Goal: Task Accomplishment & Management: Use online tool/utility

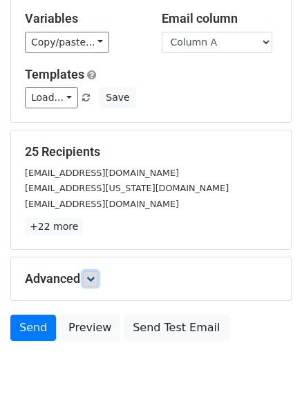
click at [97, 273] on link at bounding box center [90, 278] width 15 height 15
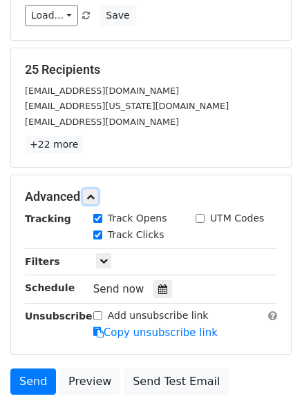
scroll to position [233, 0]
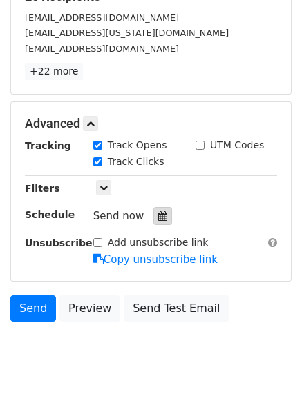
click at [159, 217] on icon at bounding box center [162, 216] width 9 height 10
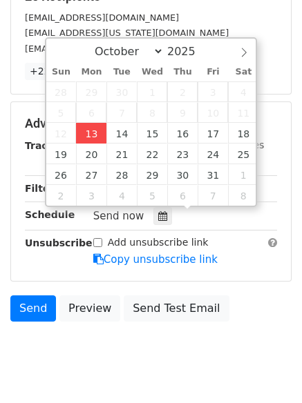
type input "2025-10-13 12:00"
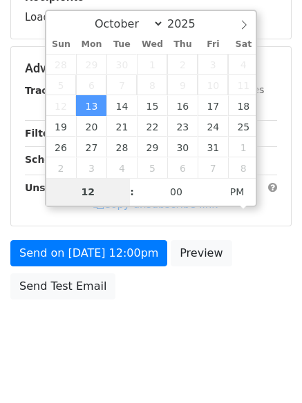
type input "4"
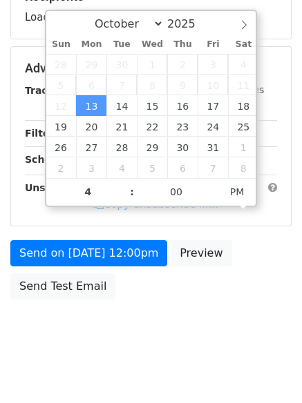
type input "2025-10-13 16:00"
click at [149, 362] on body "New Campaign Daily emails left: 50 Google Sheet: Regulars Variables Copy/paste.…" at bounding box center [151, 69] width 302 height 585
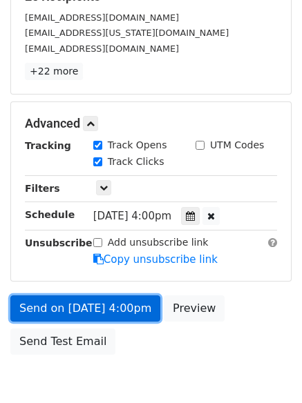
click at [94, 306] on link "Send on Oct 13 at 4:00pm" at bounding box center [85, 309] width 150 height 26
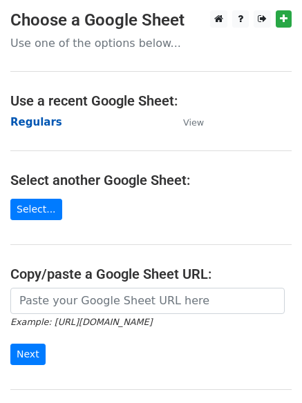
click at [38, 122] on strong "Regulars" at bounding box center [36, 122] width 52 height 12
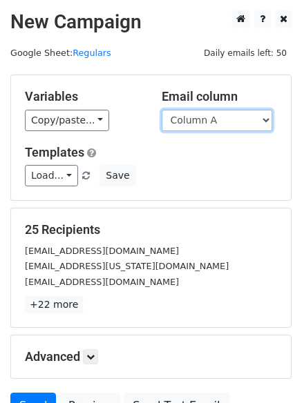
click at [186, 124] on select "Column A Column B Column C Column D Column E Column F" at bounding box center [217, 120] width 110 height 21
select select "Column B"
click at [162, 110] on select "Column A Column B Column C Column D Column E Column F" at bounding box center [217, 120] width 110 height 21
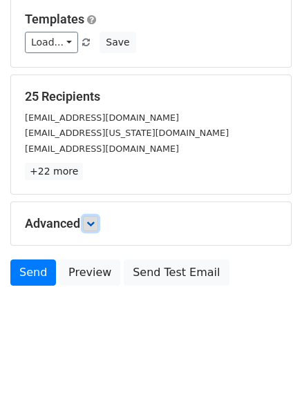
click at [98, 226] on link at bounding box center [90, 223] width 15 height 15
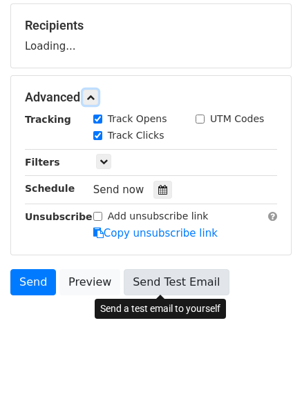
scroll to position [206, 0]
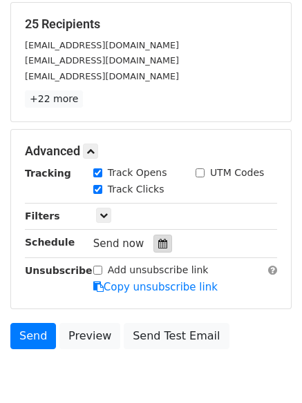
click at [155, 235] on div at bounding box center [162, 244] width 19 height 18
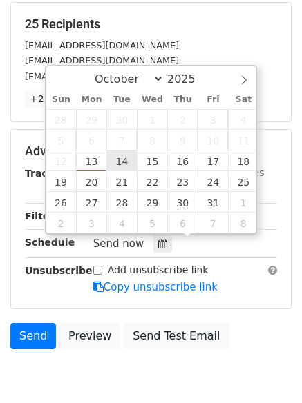
type input "2025-10-14 12:00"
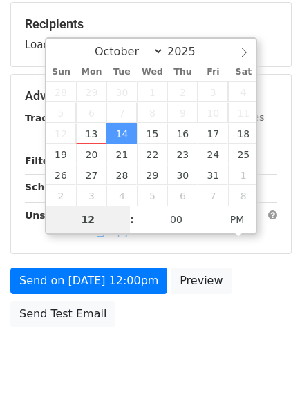
type input "5"
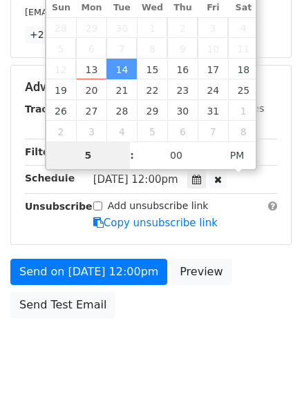
scroll to position [302, 0]
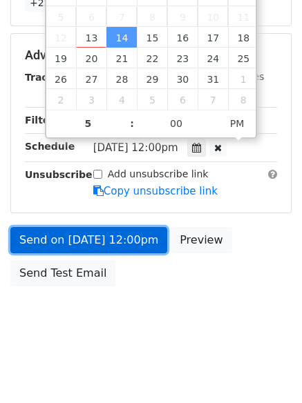
type input "2025-10-14 17:00"
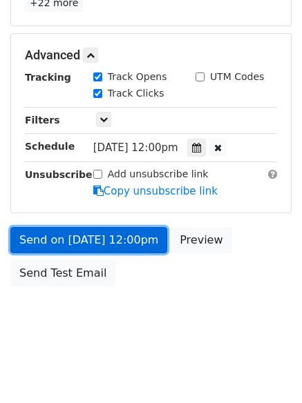
click at [89, 235] on link "Send on Oct 14 at 12:00pm" at bounding box center [88, 240] width 157 height 26
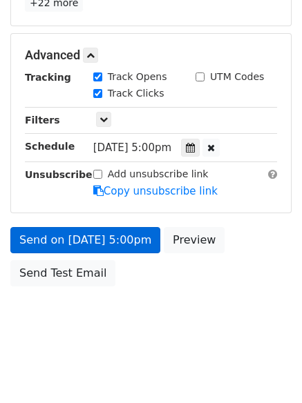
scroll to position [246, 0]
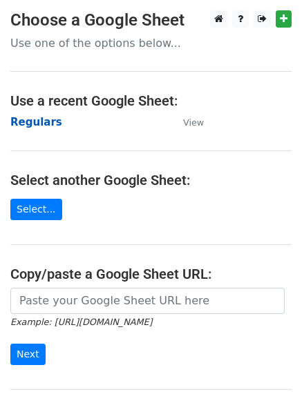
click at [38, 122] on strong "Regulars" at bounding box center [36, 122] width 52 height 12
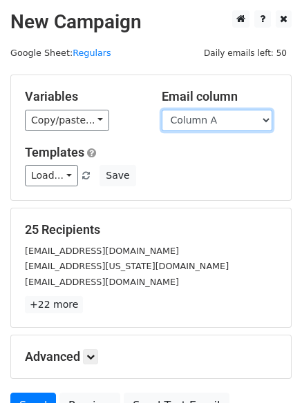
click at [211, 122] on select "Column A Column B Column C Column D Column E Column F" at bounding box center [217, 120] width 110 height 21
select select "Column C"
click at [162, 110] on select "Column A Column B Column C Column D Column E Column F" at bounding box center [217, 120] width 110 height 21
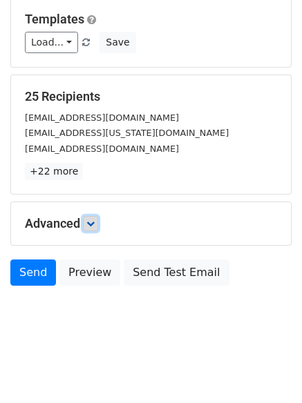
click at [93, 230] on link at bounding box center [90, 223] width 15 height 15
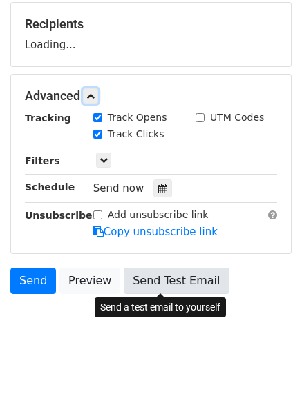
scroll to position [208, 0]
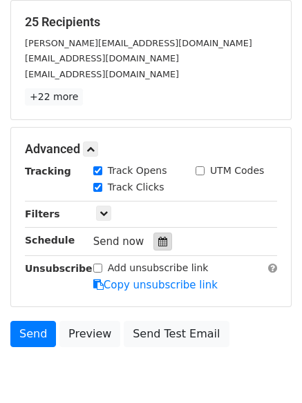
drag, startPoint x: 156, startPoint y: 249, endPoint x: 146, endPoint y: 246, distance: 10.3
click at [156, 249] on div at bounding box center [162, 242] width 19 height 18
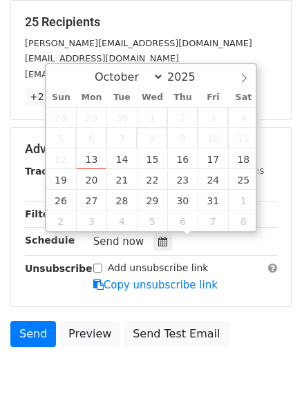
click at [142, 148] on span "8" at bounding box center [152, 138] width 30 height 21
type input "2025-10-15 12:00"
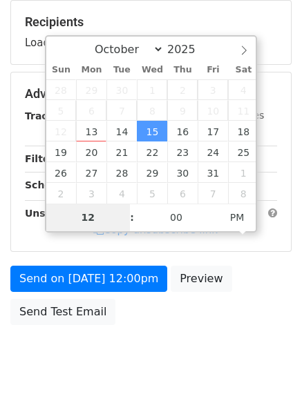
type input "6"
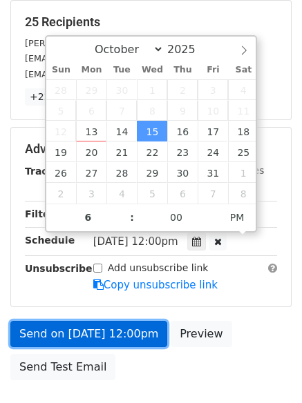
type input "2025-10-15 18:00"
click at [97, 333] on link "Send on Oct 15 at 12:00pm" at bounding box center [88, 334] width 157 height 26
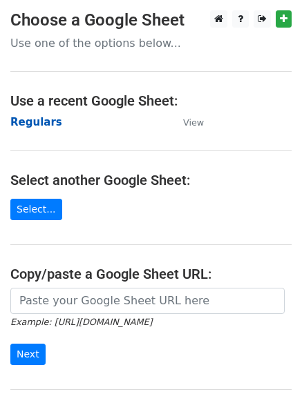
click at [41, 117] on strong "Regulars" at bounding box center [36, 122] width 52 height 12
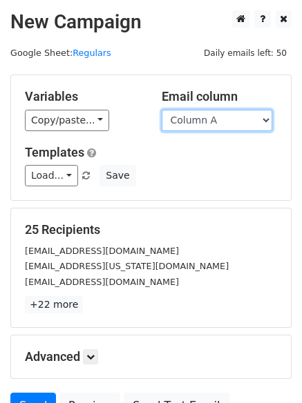
click at [204, 126] on select "Column A Column B Column C Column D Column E Column F" at bounding box center [217, 120] width 110 height 21
select select "Column D"
click at [162, 110] on select "Column A Column B Column C Column D Column E Column F" at bounding box center [217, 120] width 110 height 21
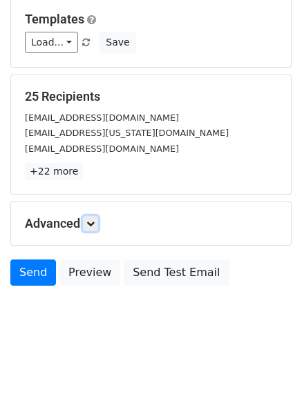
click at [88, 228] on link at bounding box center [90, 223] width 15 height 15
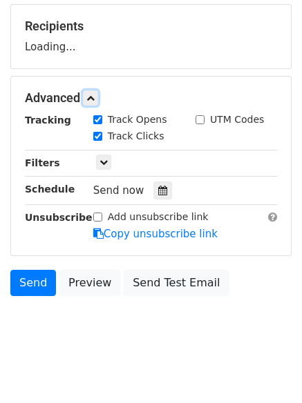
scroll to position [211, 0]
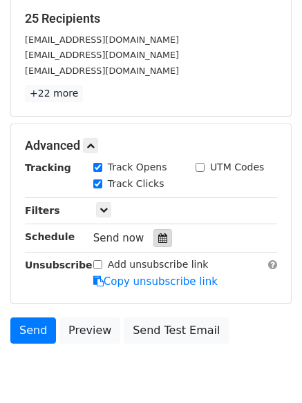
click at [158, 237] on icon at bounding box center [162, 238] width 9 height 10
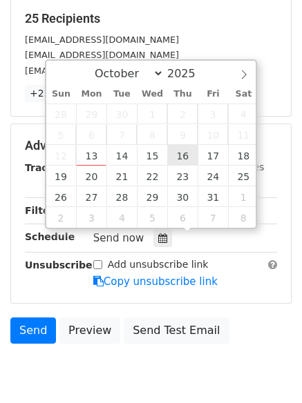
type input "2025-10-16 12:00"
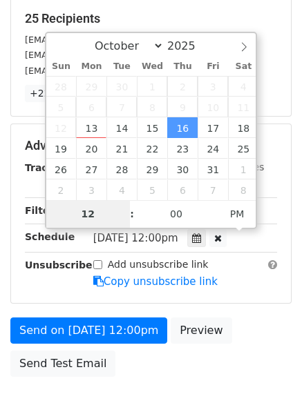
type input "7"
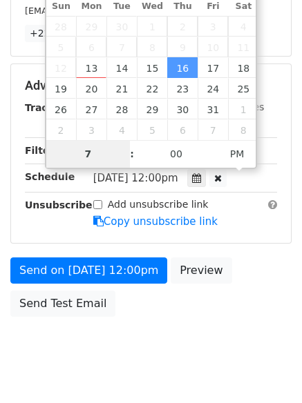
scroll to position [302, 0]
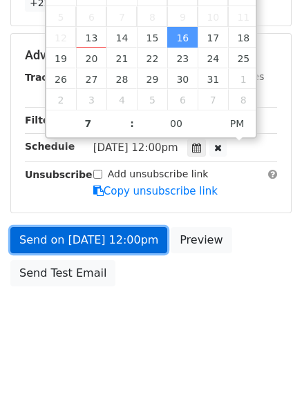
type input "2025-10-16 19:00"
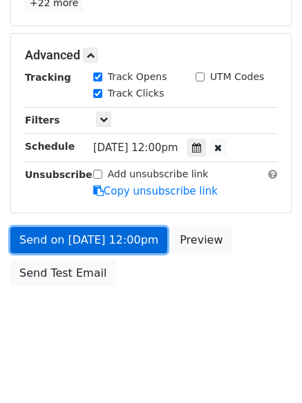
click at [86, 239] on link "Send on Oct 16 at 12:00pm" at bounding box center [88, 240] width 157 height 26
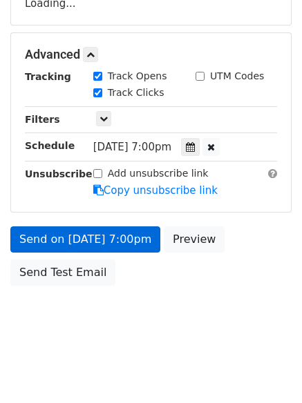
scroll to position [246, 0]
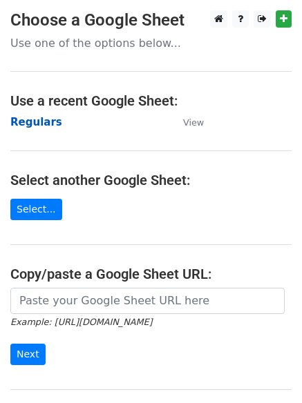
click at [28, 119] on strong "Regulars" at bounding box center [36, 122] width 52 height 12
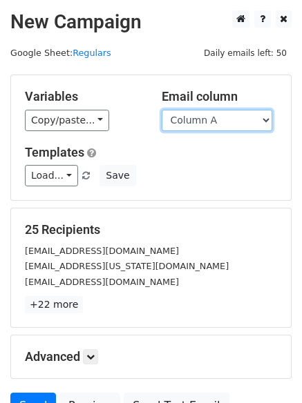
click at [215, 124] on select "Column A Column B Column C Column D Column E Column F" at bounding box center [217, 120] width 110 height 21
select select "Column E"
click at [162, 110] on select "Column A Column B Column C Column D Column E Column F" at bounding box center [217, 120] width 110 height 21
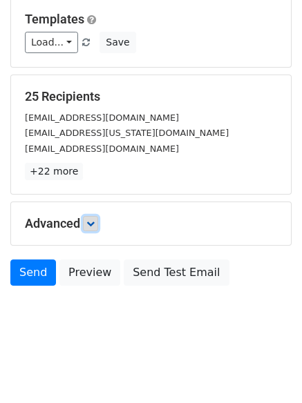
click at [86, 225] on link at bounding box center [90, 223] width 15 height 15
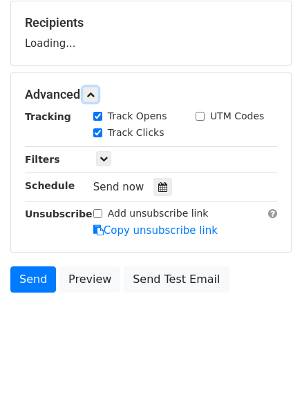
scroll to position [213, 0]
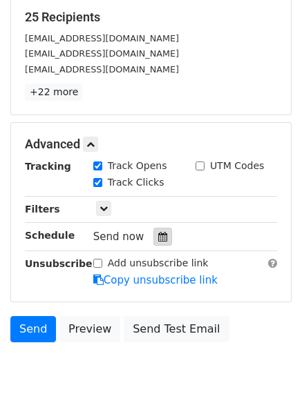
click at [153, 238] on div at bounding box center [162, 237] width 19 height 18
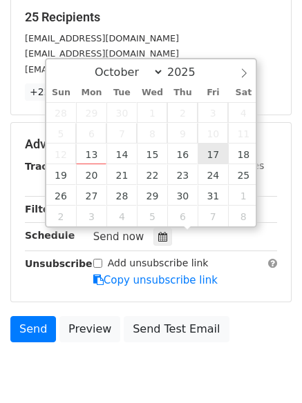
type input "[DATE] 12:00"
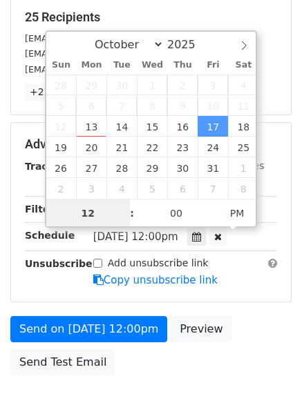
scroll to position [1, 0]
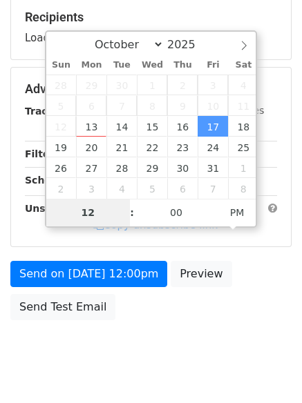
type input "8"
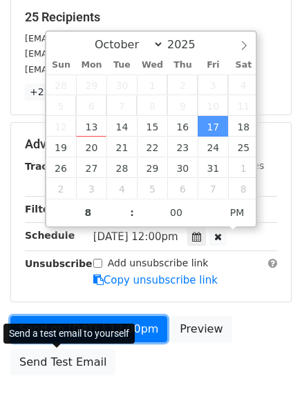
type input "[DATE] 20:00"
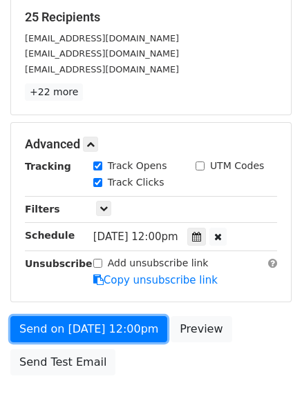
click at [90, 329] on link "Send on [DATE] 12:00pm" at bounding box center [88, 329] width 157 height 26
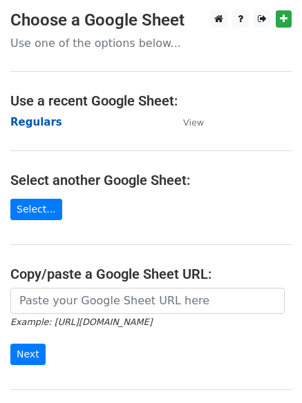
click at [27, 125] on strong "Regulars" at bounding box center [36, 122] width 52 height 12
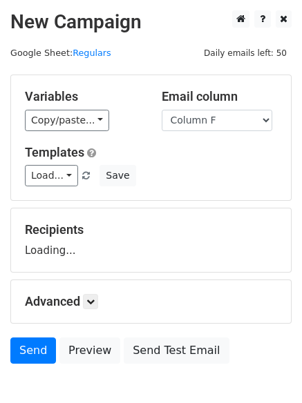
select select "Column F"
click at [98, 300] on link at bounding box center [90, 301] width 15 height 15
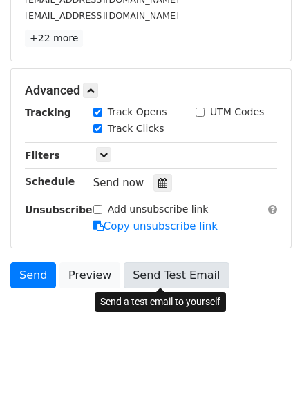
scroll to position [269, 0]
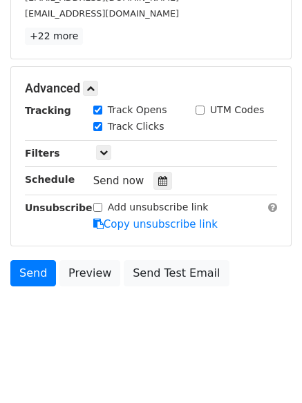
click at [157, 170] on div "Tracking Track Opens UTM Codes Track Clicks Filters Only include spreadsheet ro…" at bounding box center [151, 167] width 252 height 129
click at [158, 184] on icon at bounding box center [162, 181] width 9 height 10
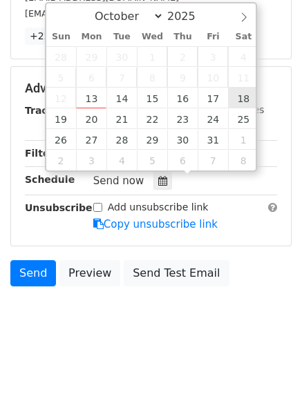
type input "[DATE] 12:00"
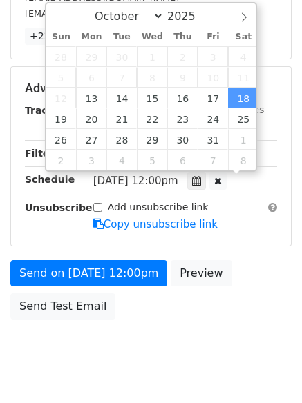
scroll to position [1, 0]
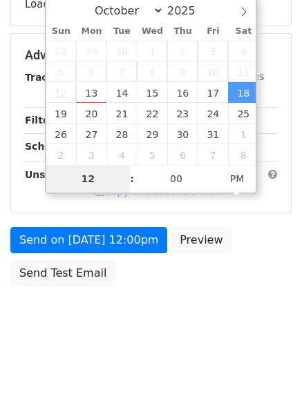
type input "9"
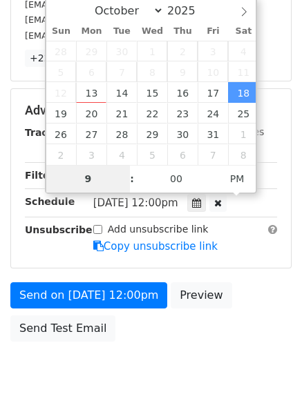
scroll to position [269, 0]
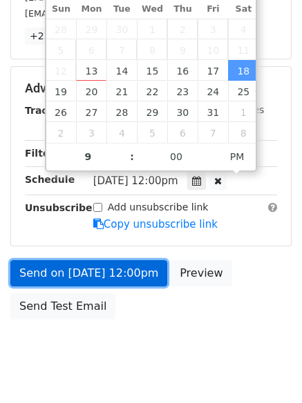
type input "[DATE] 21:00"
click at [80, 266] on link "Send on [DATE] 12:00pm" at bounding box center [88, 273] width 157 height 26
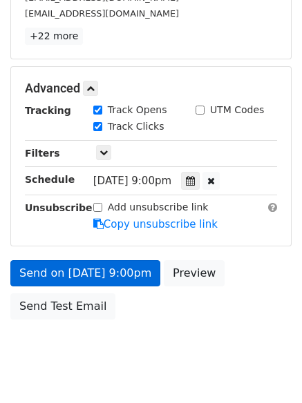
scroll to position [246, 0]
